Goal: Check status: Check status

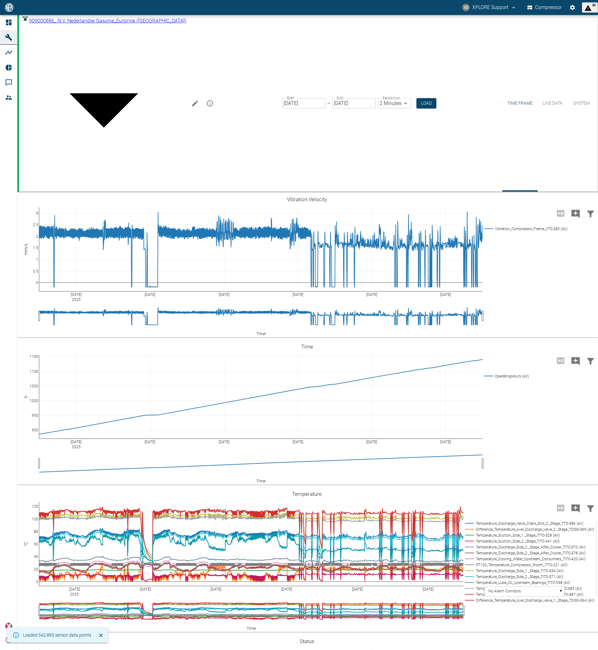
click at [106, 27] on body "XS XPLORE Support Compressor 84 Dashboard Machines Analyses Reports Comments Me…" at bounding box center [299, 325] width 598 height 650
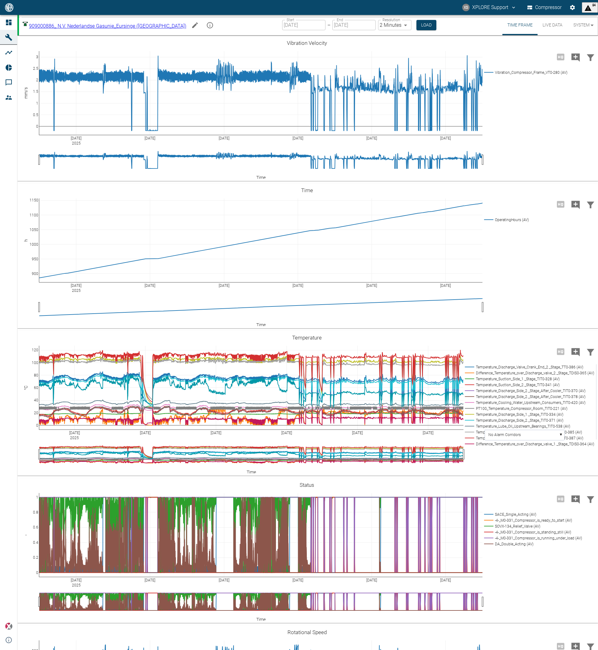
type input "0b3426b3-94af-4b8c-89c1-da57493c099a"
type input "[DATE]"
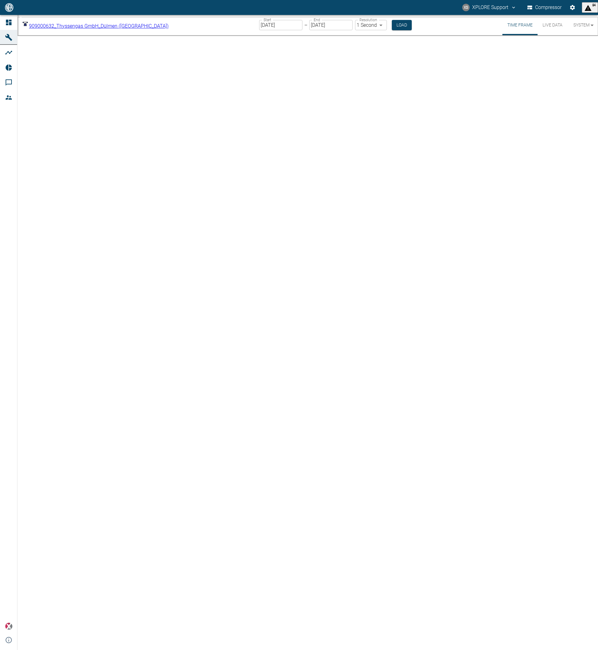
scroll to position [3, 0]
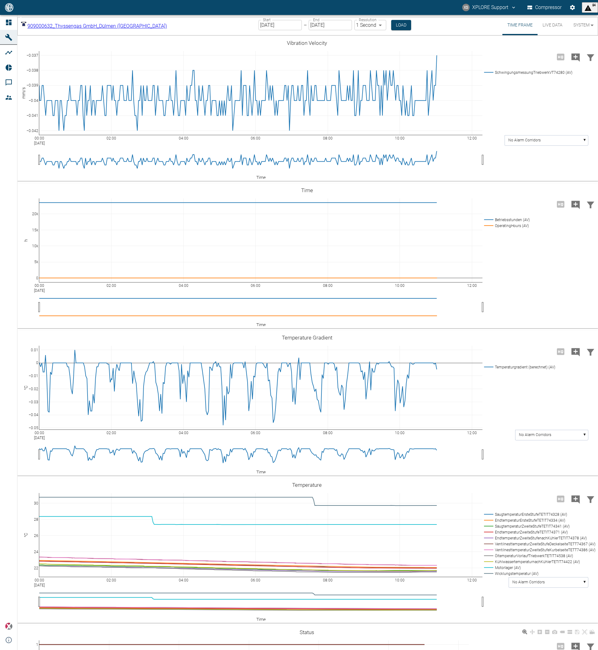
type input "2min"
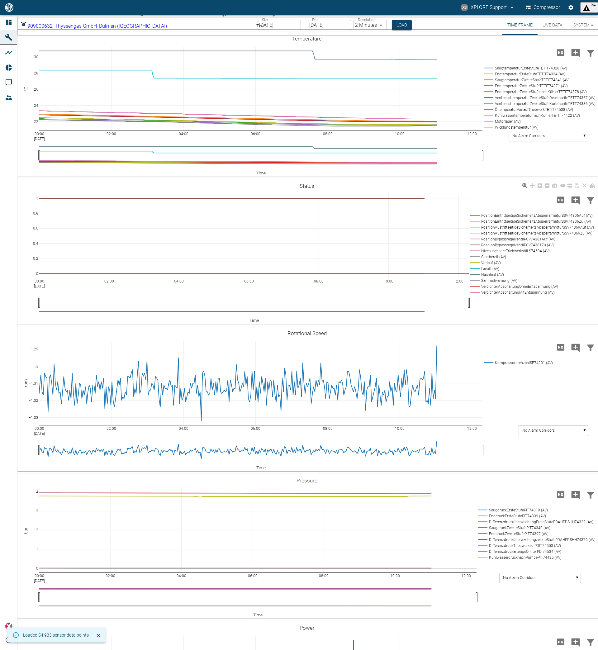
scroll to position [446, 0]
click at [490, 269] on rect at bounding box center [532, 269] width 126 height 6
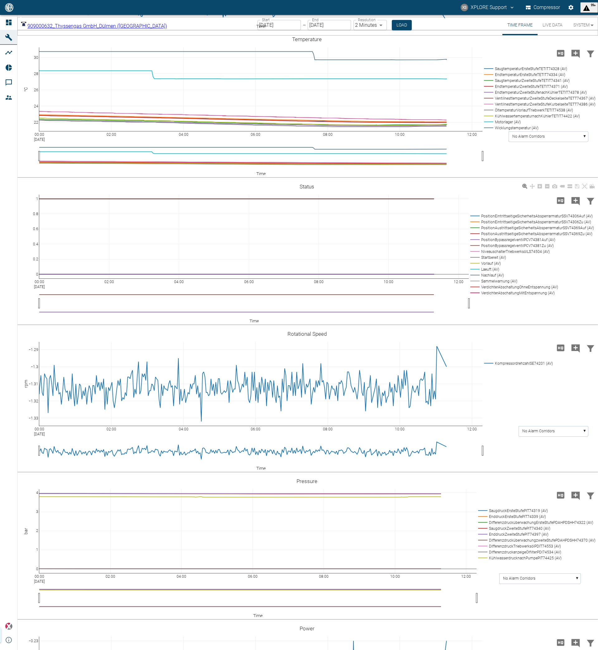
click at [490, 269] on rect at bounding box center [532, 269] width 126 height 6
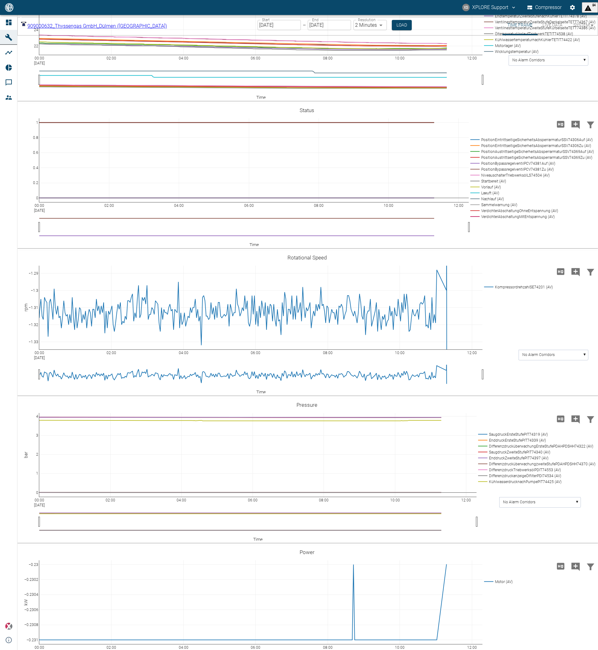
scroll to position [659, 0]
